Goal: Task Accomplishment & Management: Complete application form

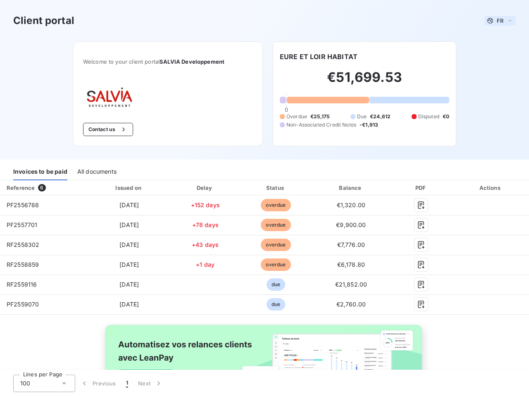
click at [497, 21] on span "FR" at bounding box center [500, 20] width 7 height 7
click at [103, 129] on button "Contact us" at bounding box center [108, 129] width 50 height 13
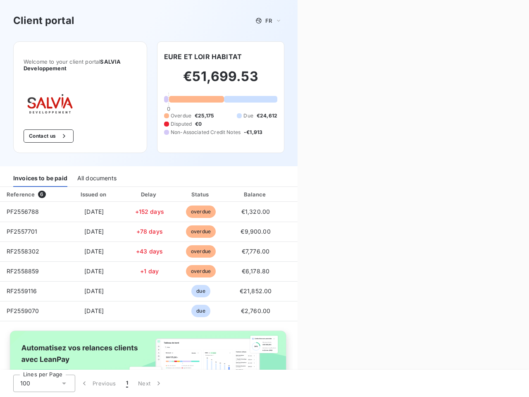
click at [315, 57] on div "Contact us Fill out the form below, and a member of our team will get back to y…" at bounding box center [412, 198] width 231 height 397
click at [40, 171] on div "Invoices to be paid" at bounding box center [40, 177] width 54 height 17
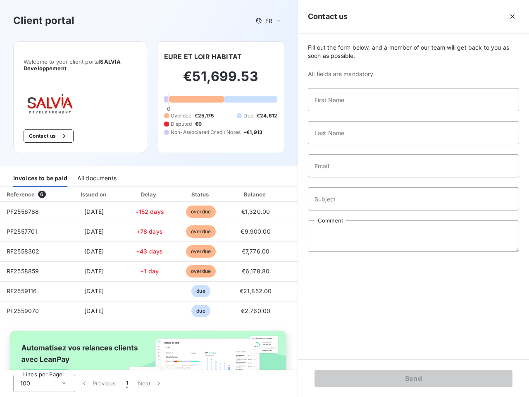
click at [96, 171] on div "All documents" at bounding box center [96, 177] width 39 height 17
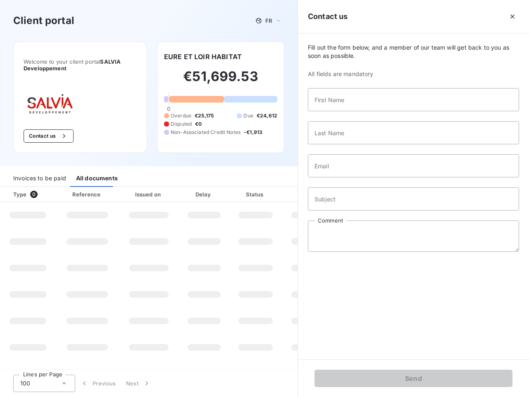
click at [43, 188] on th "Type 0" at bounding box center [28, 194] width 56 height 15
click at [127, 188] on th "Issued on" at bounding box center [149, 194] width 60 height 15
click at [202, 188] on th "Delay" at bounding box center [204, 194] width 50 height 15
click at [272, 188] on th "Status" at bounding box center [255, 194] width 52 height 15
click at [346, 188] on input "Subject" at bounding box center [413, 198] width 211 height 23
